Goal: Check status: Check status

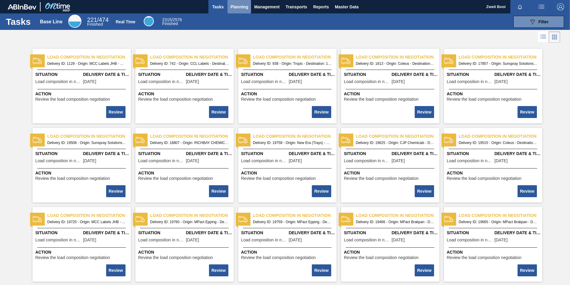
click at [237, 6] on span "Planning" at bounding box center [240, 6] width 18 height 7
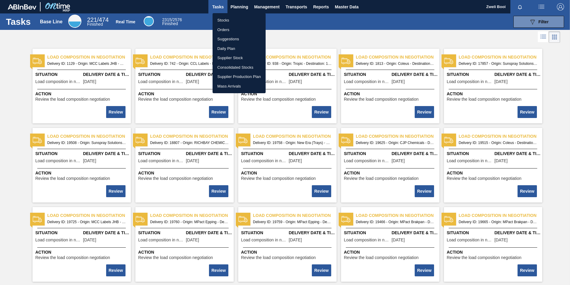
click at [229, 20] on li "Stocks" at bounding box center [239, 21] width 53 height 10
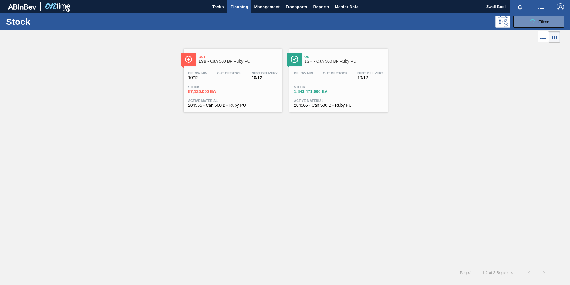
click at [240, 65] on div "Out 1SB - Can 500 BF Ruby PU" at bounding box center [239, 59] width 81 height 13
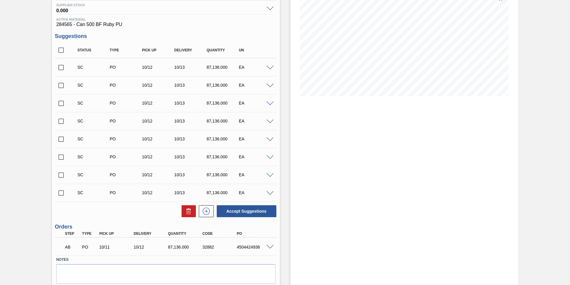
scroll to position [98, 0]
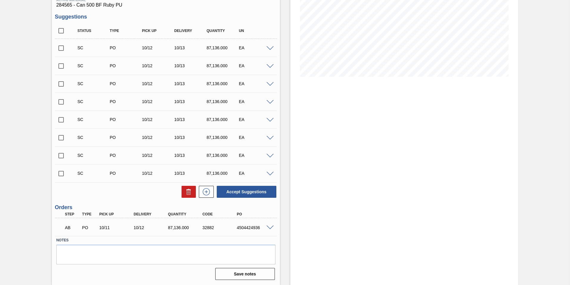
click at [269, 48] on span at bounding box center [270, 48] width 7 height 4
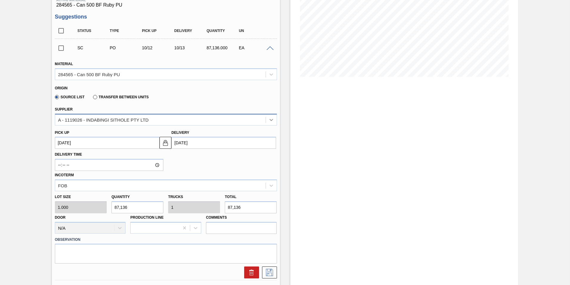
click at [272, 120] on icon at bounding box center [272, 120] width 4 height 2
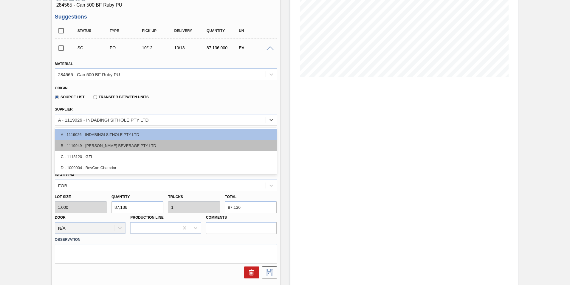
click at [124, 146] on div "B - 1119949 - [PERSON_NAME] BEVERAGE PTY LTD" at bounding box center [166, 145] width 222 height 11
type input "16"
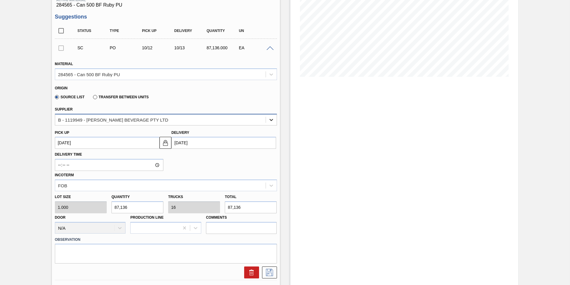
click at [268, 118] on icon at bounding box center [271, 120] width 6 height 6
